Goal: Use online tool/utility: Utilize a website feature to perform a specific function

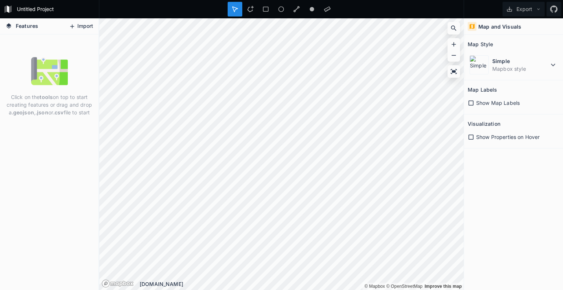
click at [78, 24] on button "Import" at bounding box center [80, 27] width 31 height 12
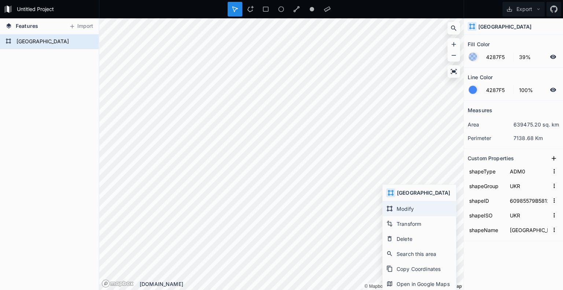
click at [401, 208] on div "Modify" at bounding box center [418, 208] width 73 height 15
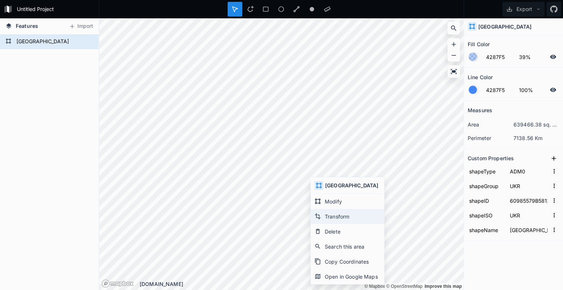
click at [338, 216] on div "Transform" at bounding box center [347, 216] width 73 height 15
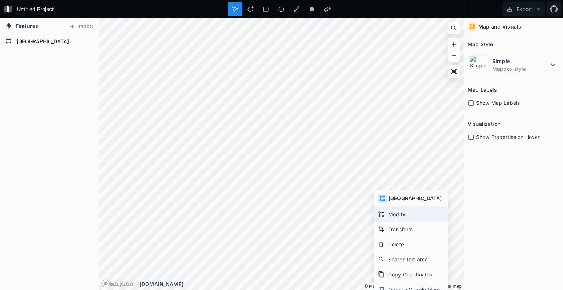
click at [382, 212] on icon at bounding box center [380, 213] width 5 height 5
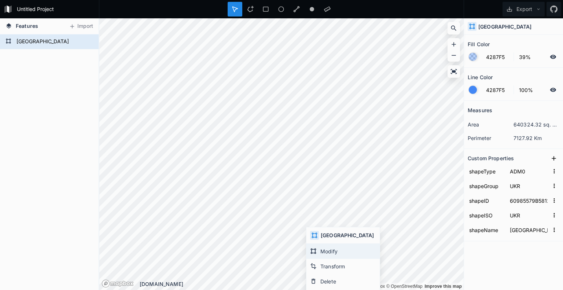
click at [313, 246] on div "Modify" at bounding box center [342, 251] width 73 height 15
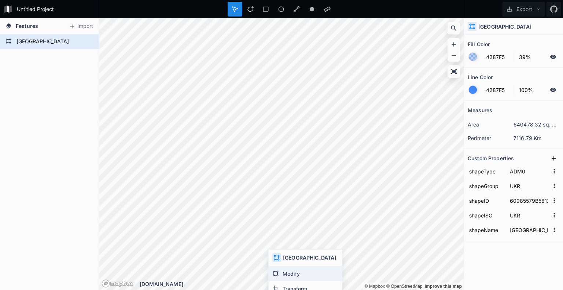
click at [276, 270] on div "Modify" at bounding box center [304, 273] width 73 height 15
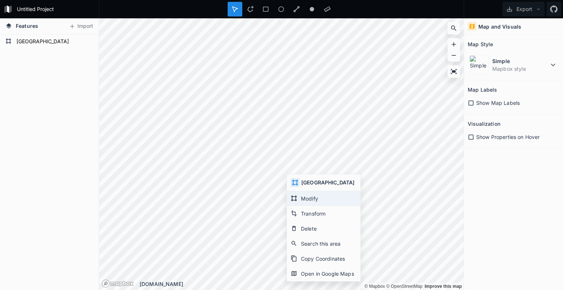
click at [297, 200] on div "Modify" at bounding box center [323, 198] width 73 height 15
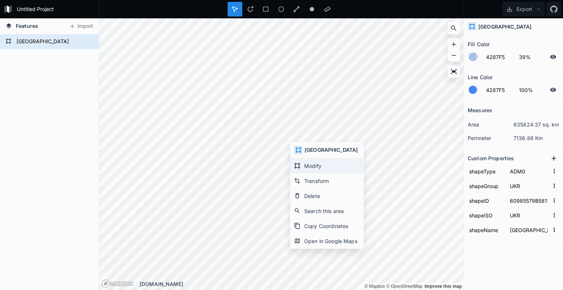
click at [301, 163] on div "Modify" at bounding box center [326, 165] width 73 height 15
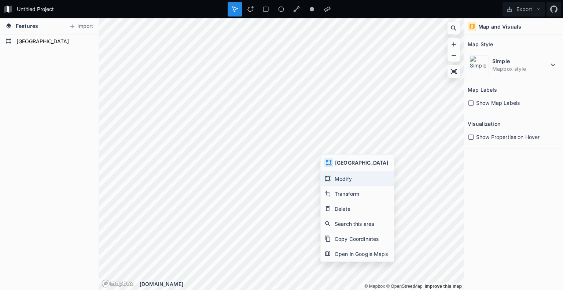
click at [327, 177] on icon at bounding box center [327, 178] width 5 height 5
